Goal: Navigation & Orientation: Find specific page/section

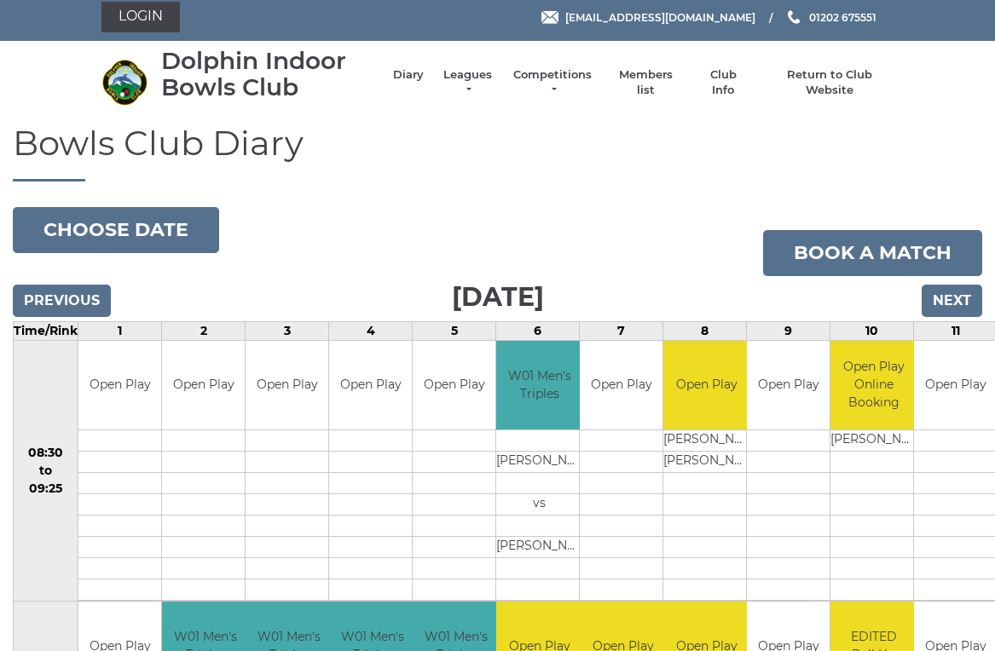
scroll to position [7, 0]
click at [476, 81] on link "Leagues" at bounding box center [468, 82] width 54 height 31
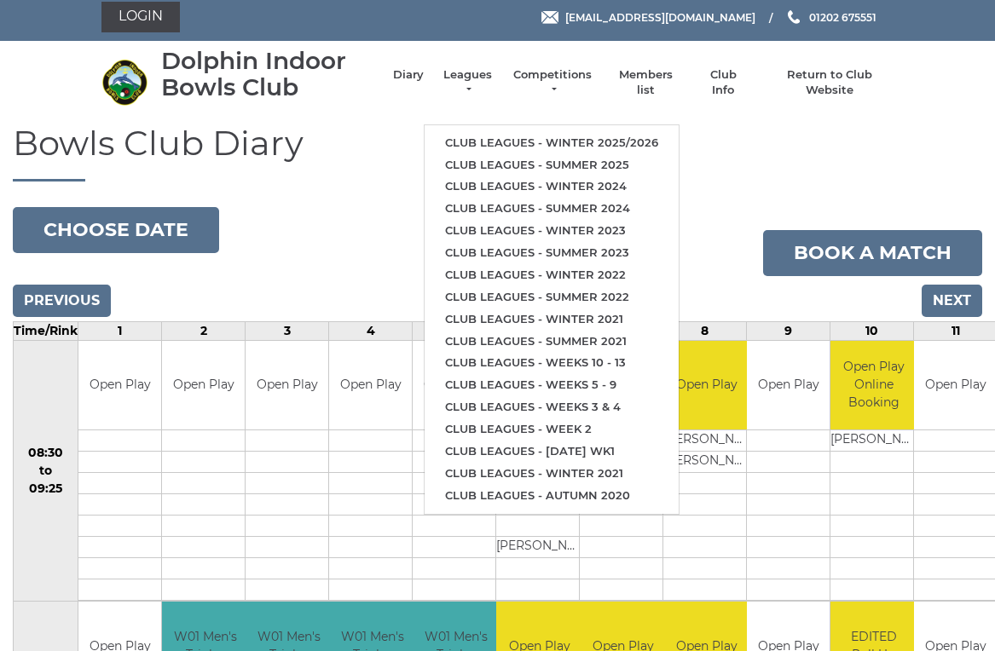
click at [630, 133] on link "Club leagues - Winter 2025/2026" at bounding box center [552, 143] width 254 height 22
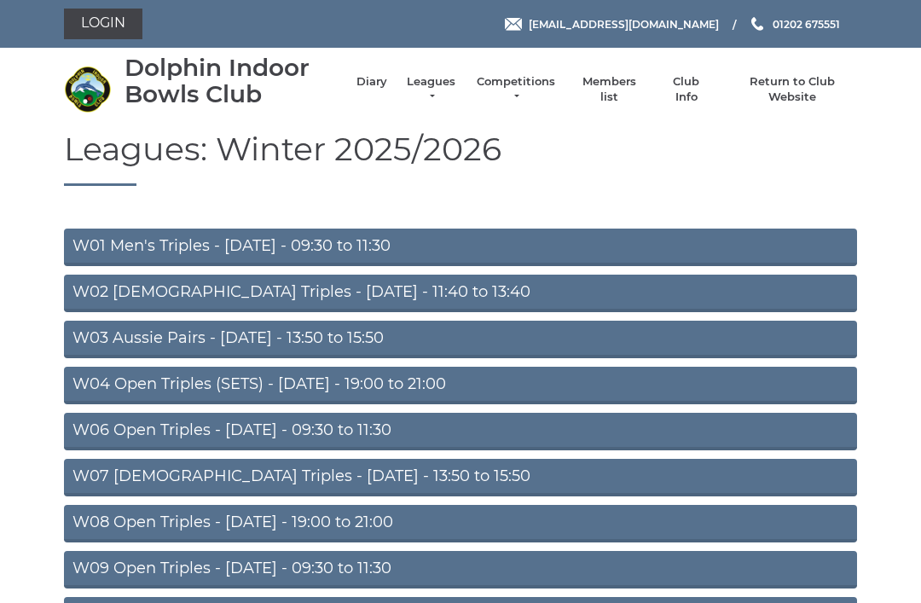
click at [390, 381] on link "W04 Open Triples (SETS) - Monday - 19:00 to 21:00" at bounding box center [460, 386] width 793 height 38
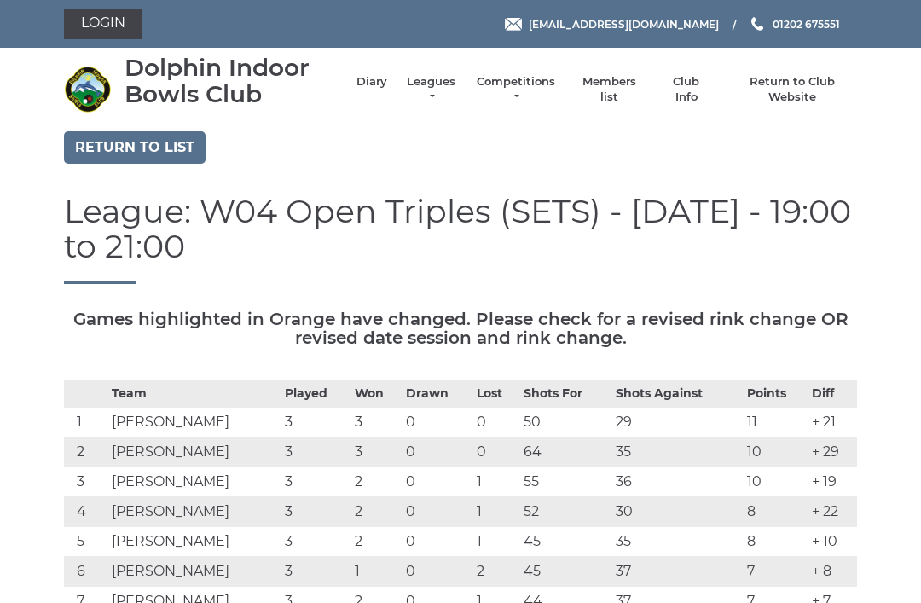
click at [385, 90] on link "Diary" at bounding box center [371, 81] width 31 height 15
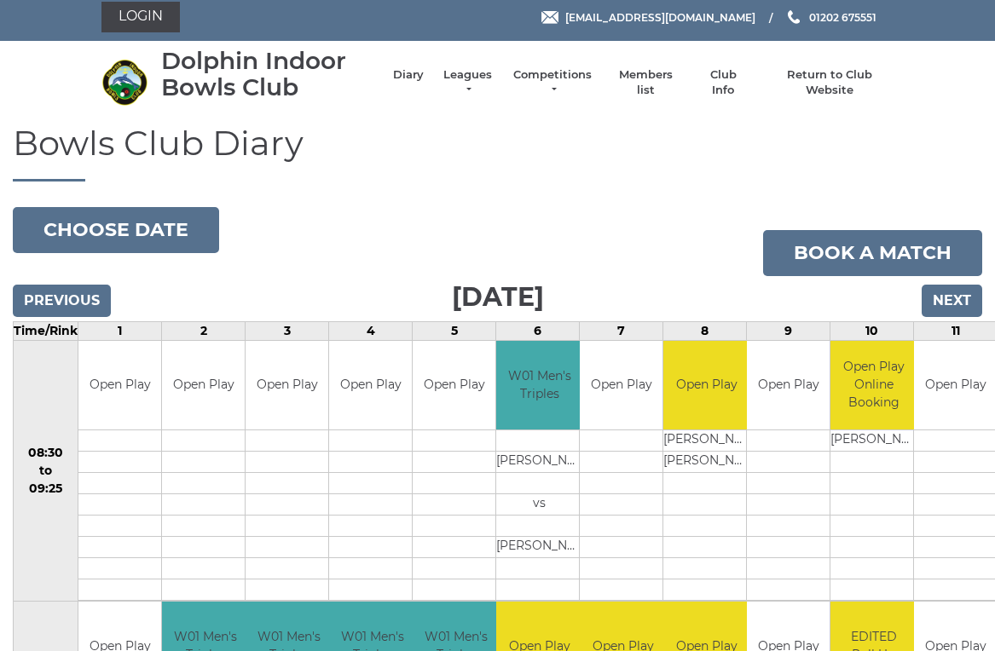
scroll to position [7, 0]
click at [956, 299] on input "Next" at bounding box center [952, 301] width 61 height 32
